Goal: Navigation & Orientation: Find specific page/section

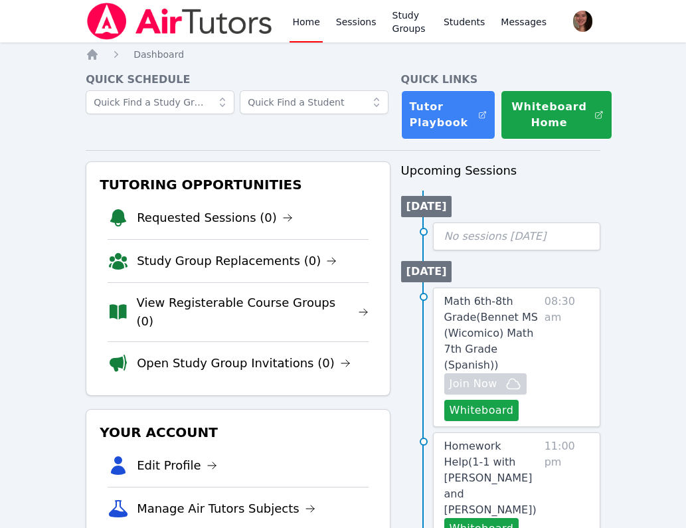
click at [120, 58] on icon "Breadcrumb" at bounding box center [116, 54] width 13 height 13
click at [120, 40] on div at bounding box center [180, 21] width 188 height 42
